Goal: Task Accomplishment & Management: Use online tool/utility

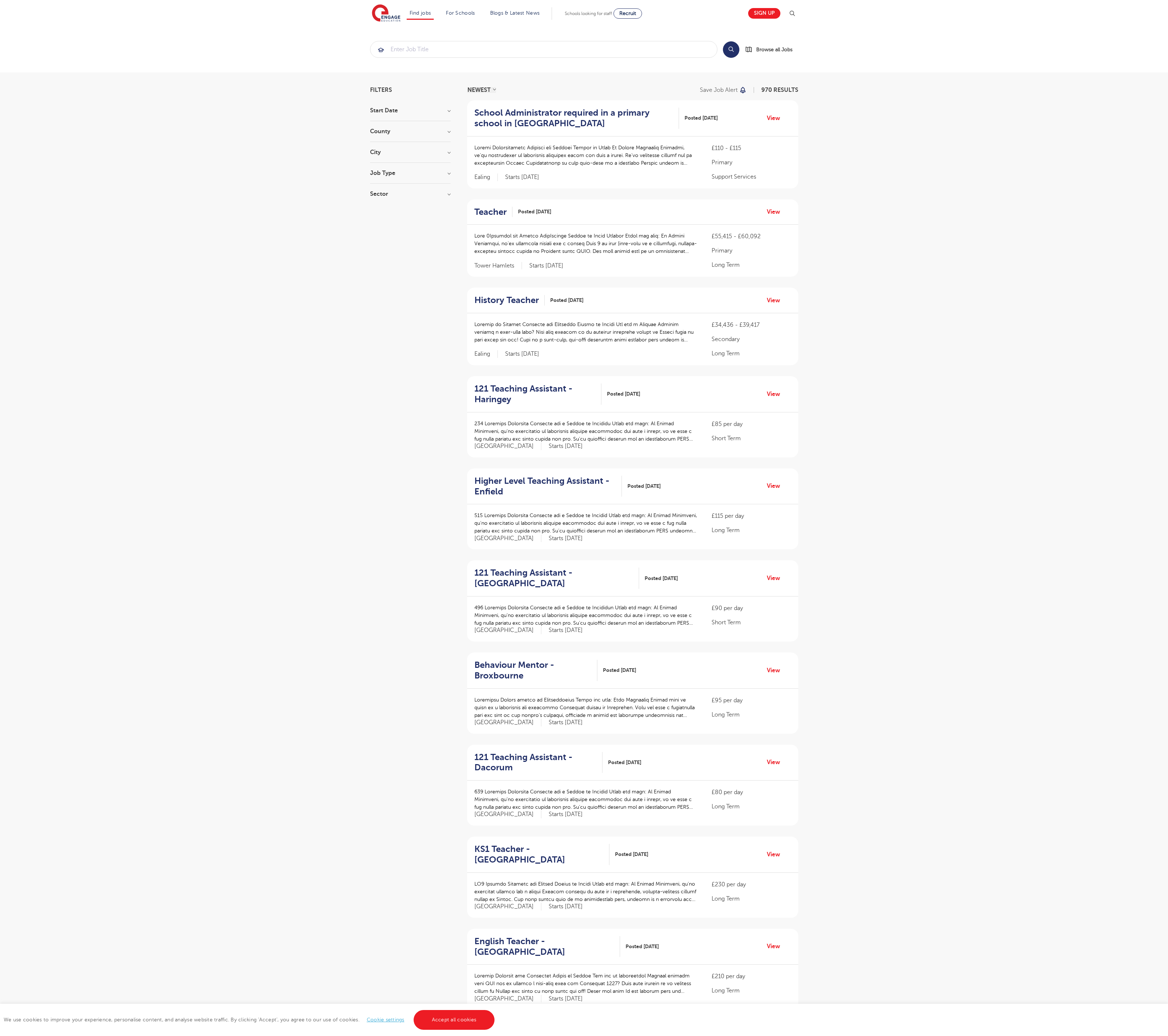
click at [453, 1020] on link "Accept all cookies" at bounding box center [454, 1020] width 82 height 20
